Goal: Task Accomplishment & Management: Manage account settings

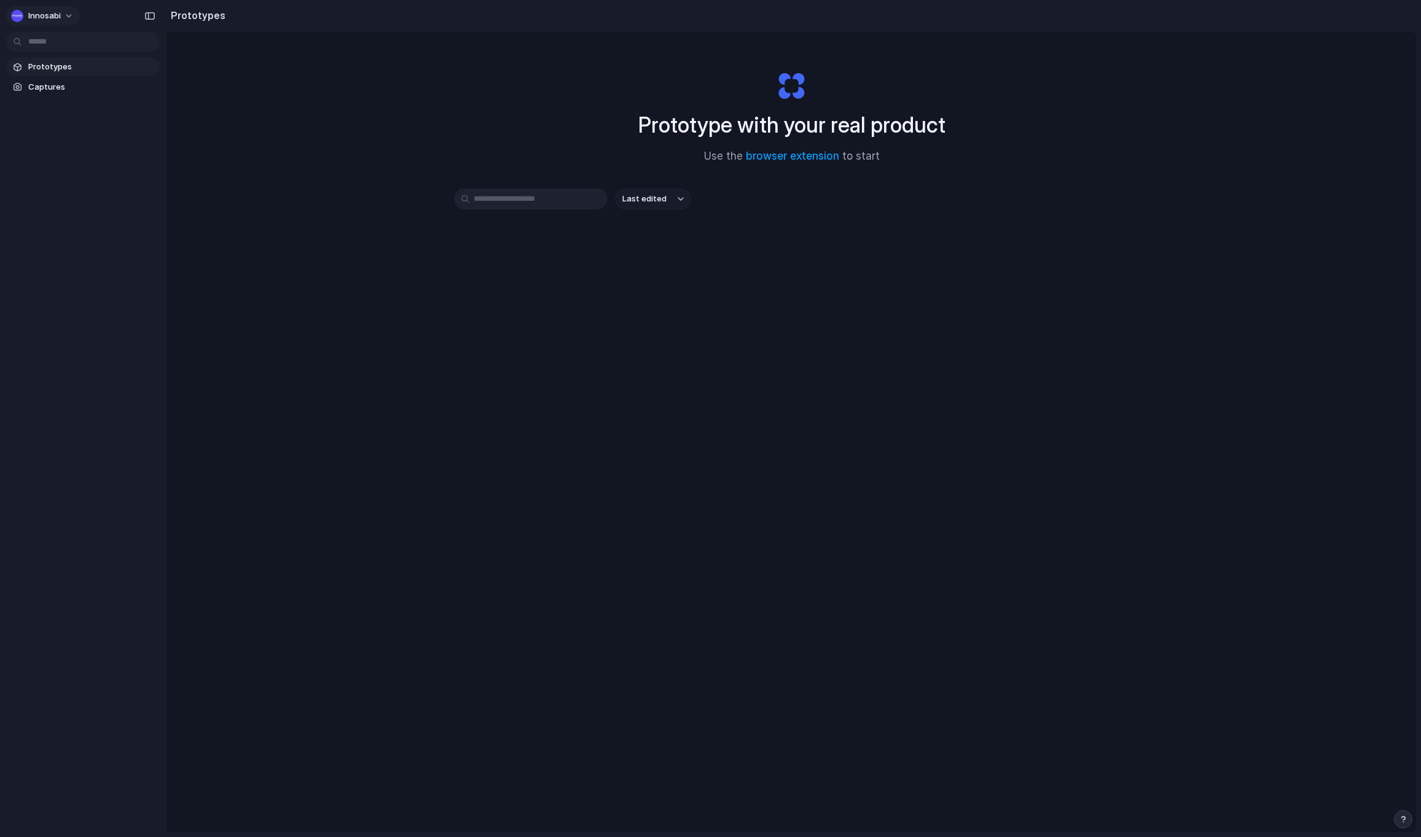
click at [53, 22] on button "Innosabi" at bounding box center [43, 16] width 74 height 20
click at [62, 13] on button "Innosabi" at bounding box center [43, 16] width 74 height 20
click at [45, 41] on span "Settings" at bounding box center [45, 43] width 34 height 12
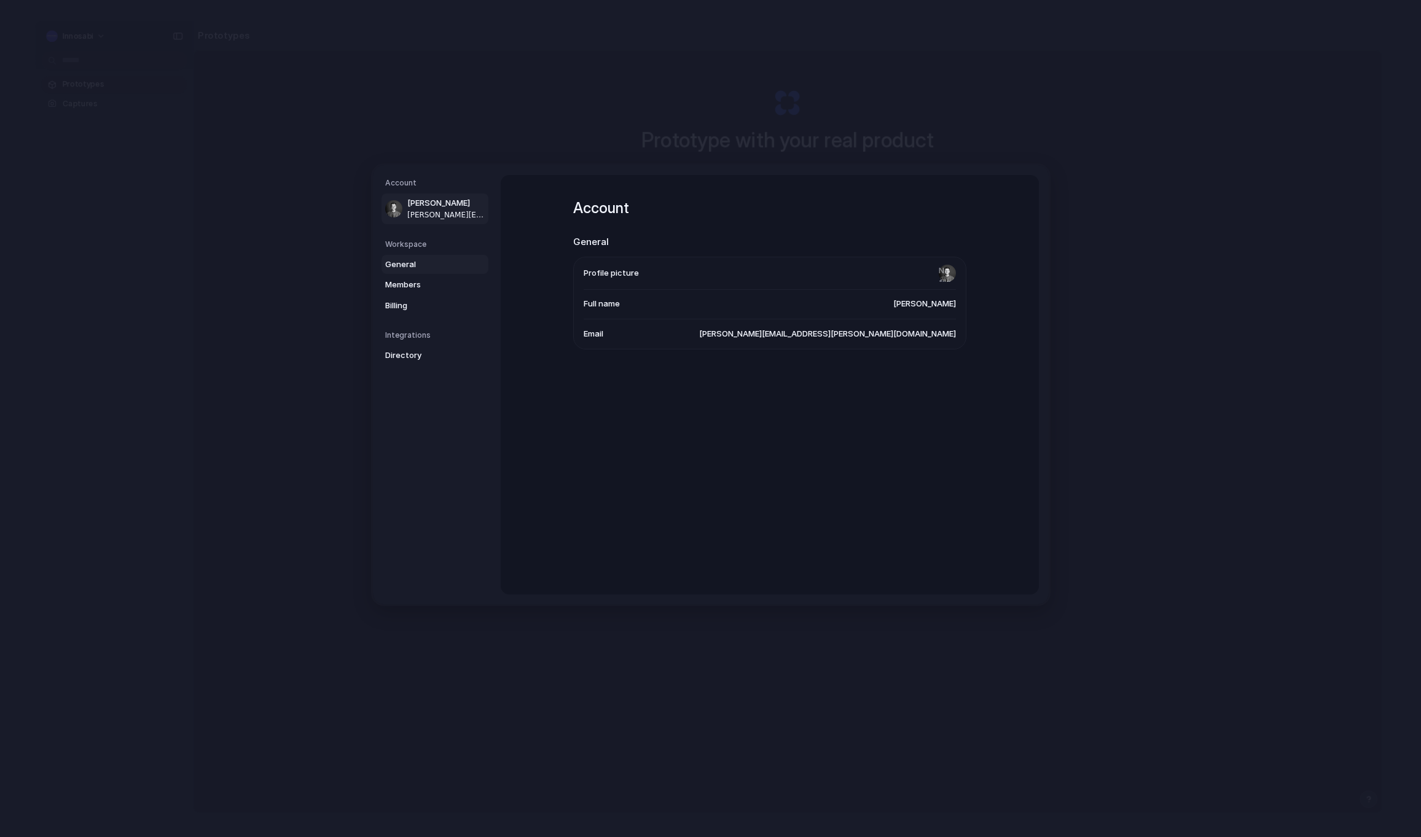
click at [417, 259] on span "General" at bounding box center [424, 265] width 79 height 12
click at [932, 333] on span "United States" at bounding box center [915, 331] width 81 height 12
click at [619, 336] on span "Data region" at bounding box center [606, 331] width 45 height 12
click at [385, 276] on link "Members" at bounding box center [435, 285] width 107 height 20
click at [400, 300] on span "Billing" at bounding box center [424, 306] width 79 height 12
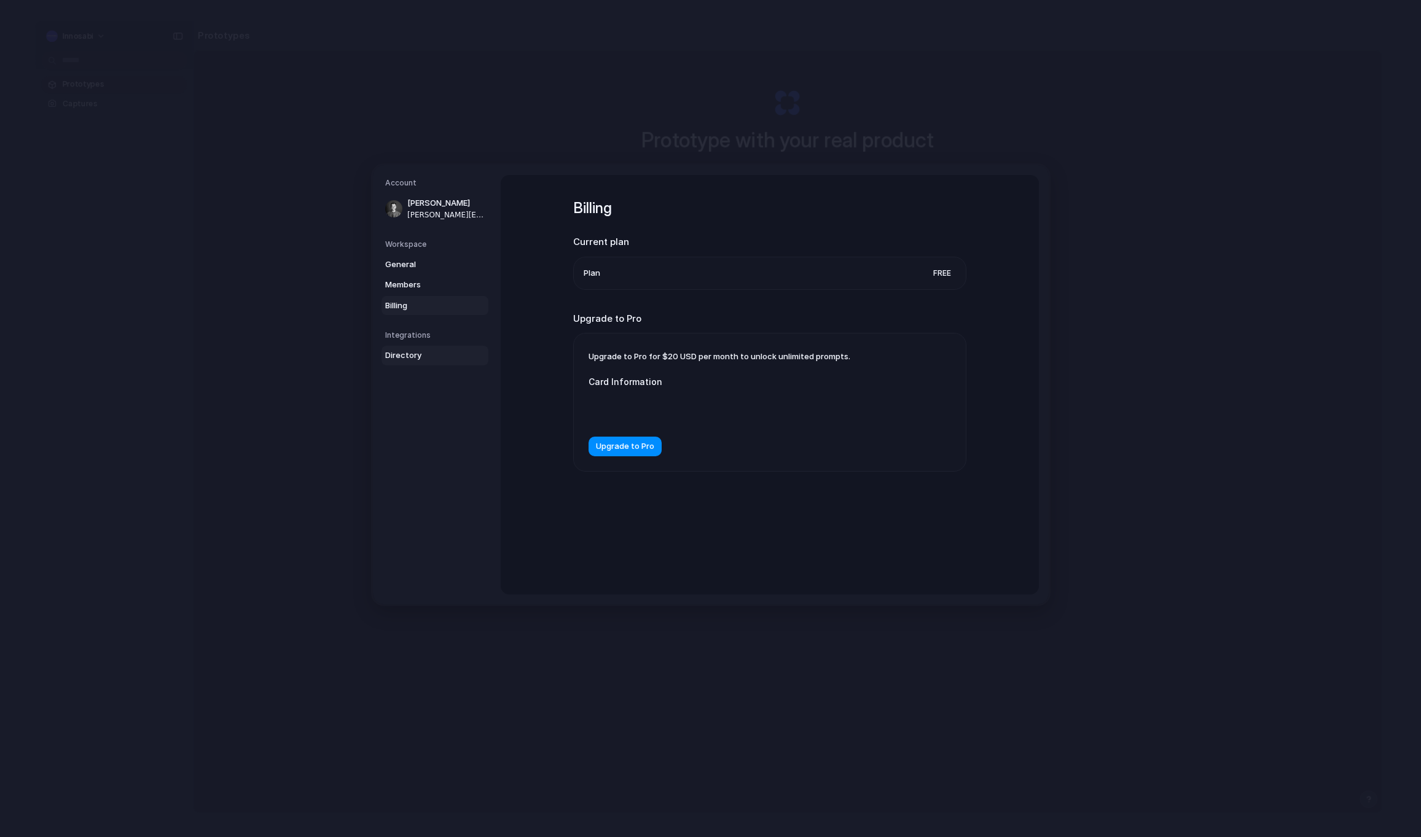
click at [413, 356] on span "Directory" at bounding box center [424, 356] width 79 height 12
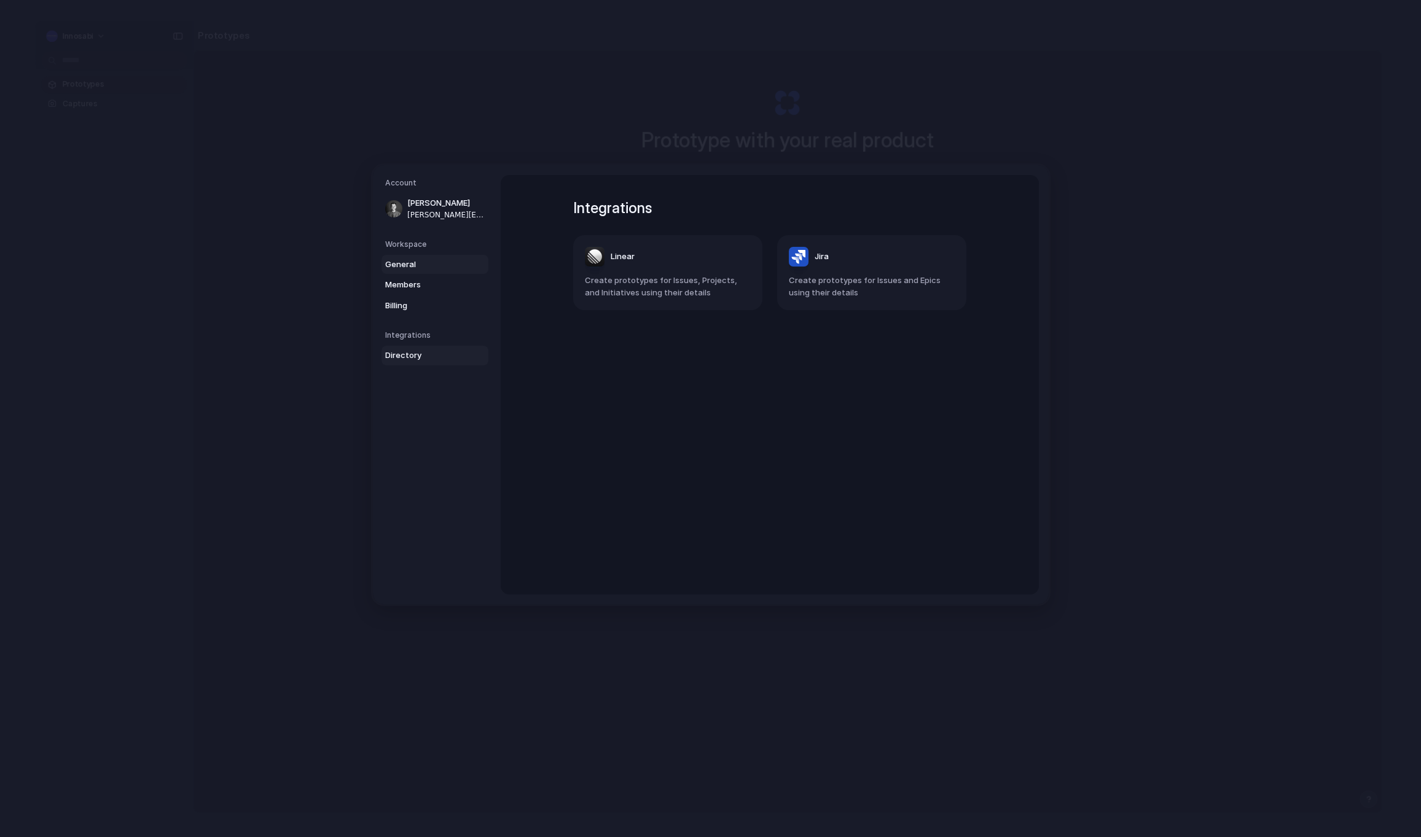
click at [410, 270] on span "General" at bounding box center [424, 265] width 79 height 12
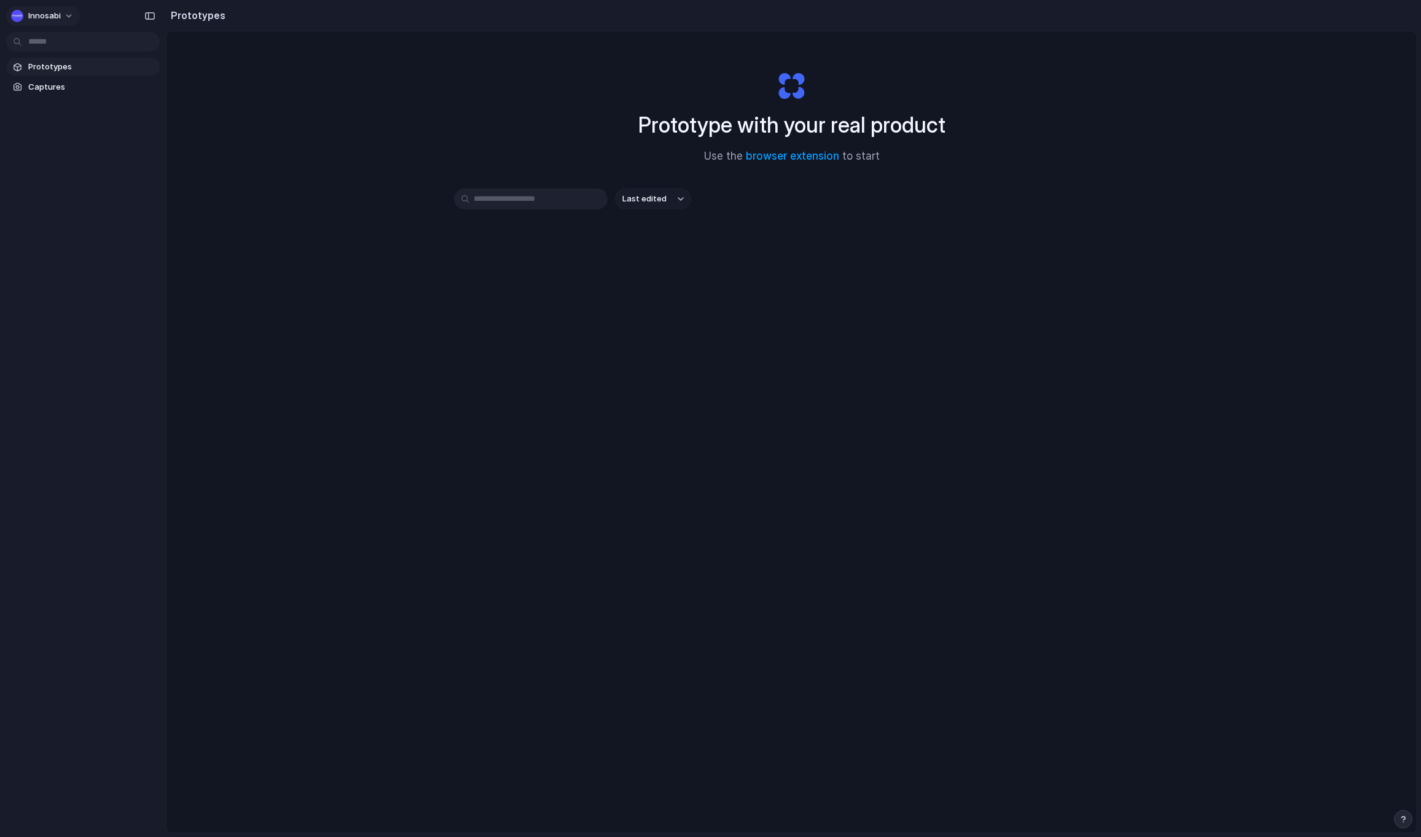
click at [57, 19] on span "Innosabi" at bounding box center [44, 16] width 33 height 12
click at [61, 106] on li "Sign out" at bounding box center [60, 103] width 102 height 20
click at [56, 17] on span "Innosabi" at bounding box center [44, 16] width 33 height 12
click at [531, 335] on div "Settings Invite members Change theme Sign out" at bounding box center [710, 418] width 1421 height 837
click at [43, 22] on button "Innosabi" at bounding box center [43, 16] width 74 height 20
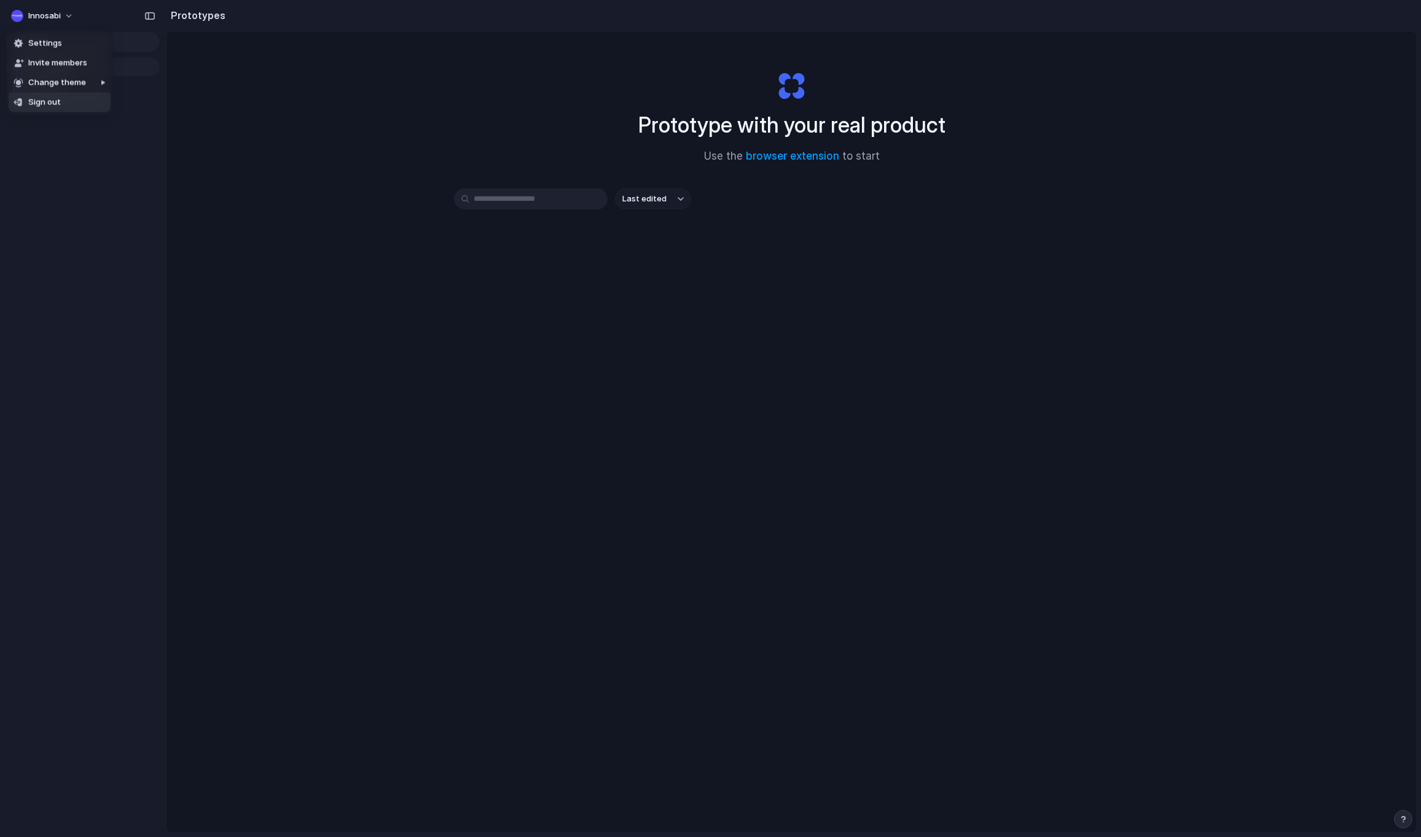
click at [48, 101] on span "Sign out" at bounding box center [44, 102] width 33 height 12
